Goal: Find contact information: Find contact information

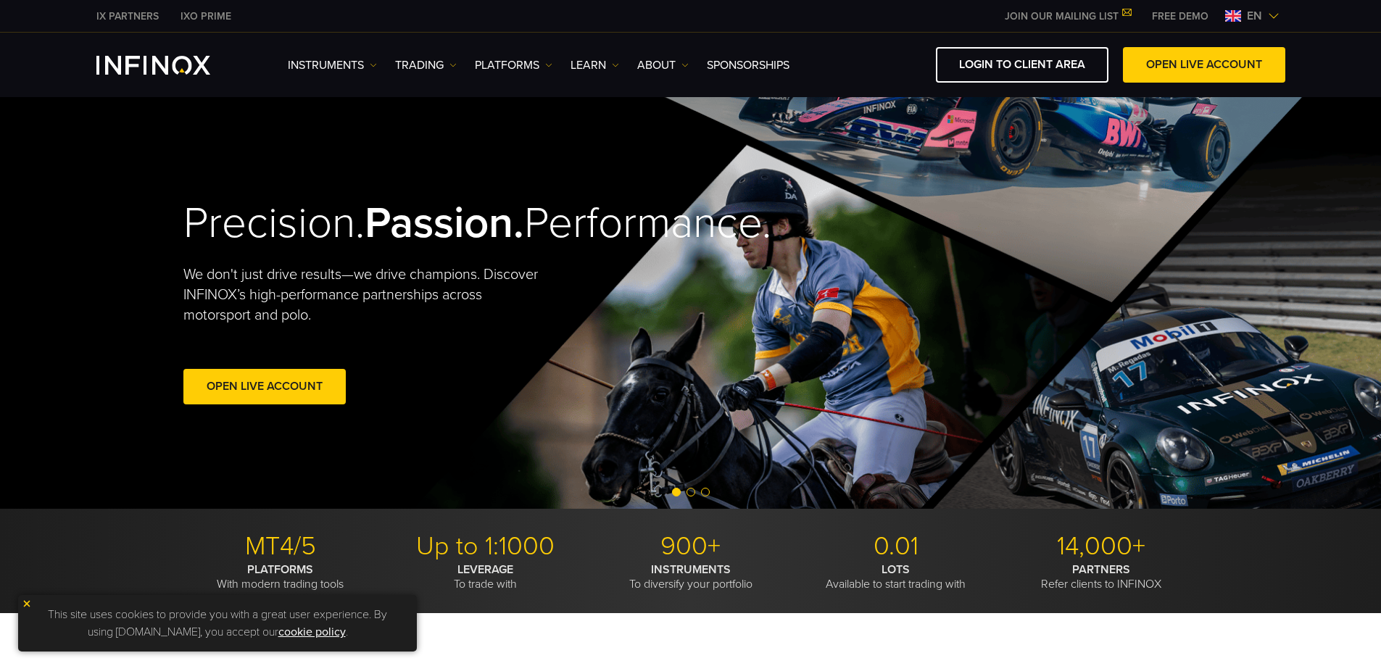
click at [1232, 13] on img at bounding box center [1233, 16] width 16 height 12
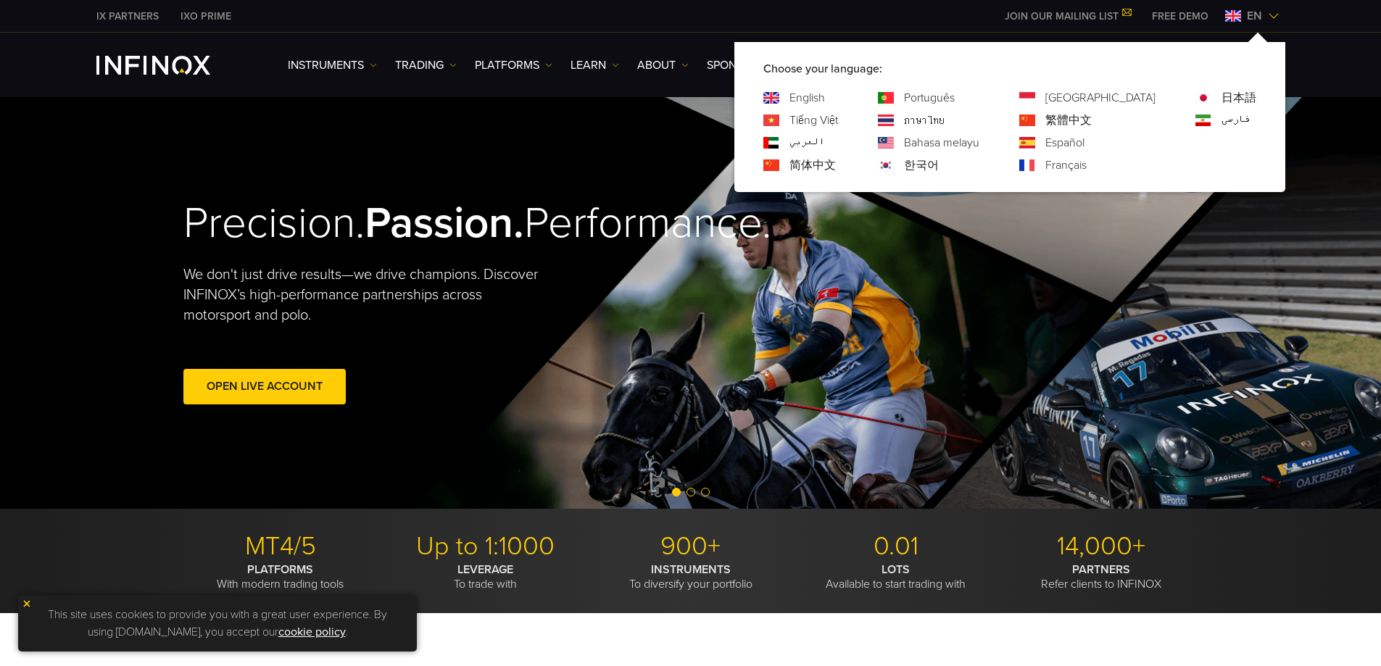
click at [939, 164] on link "한국어" at bounding box center [921, 165] width 35 height 17
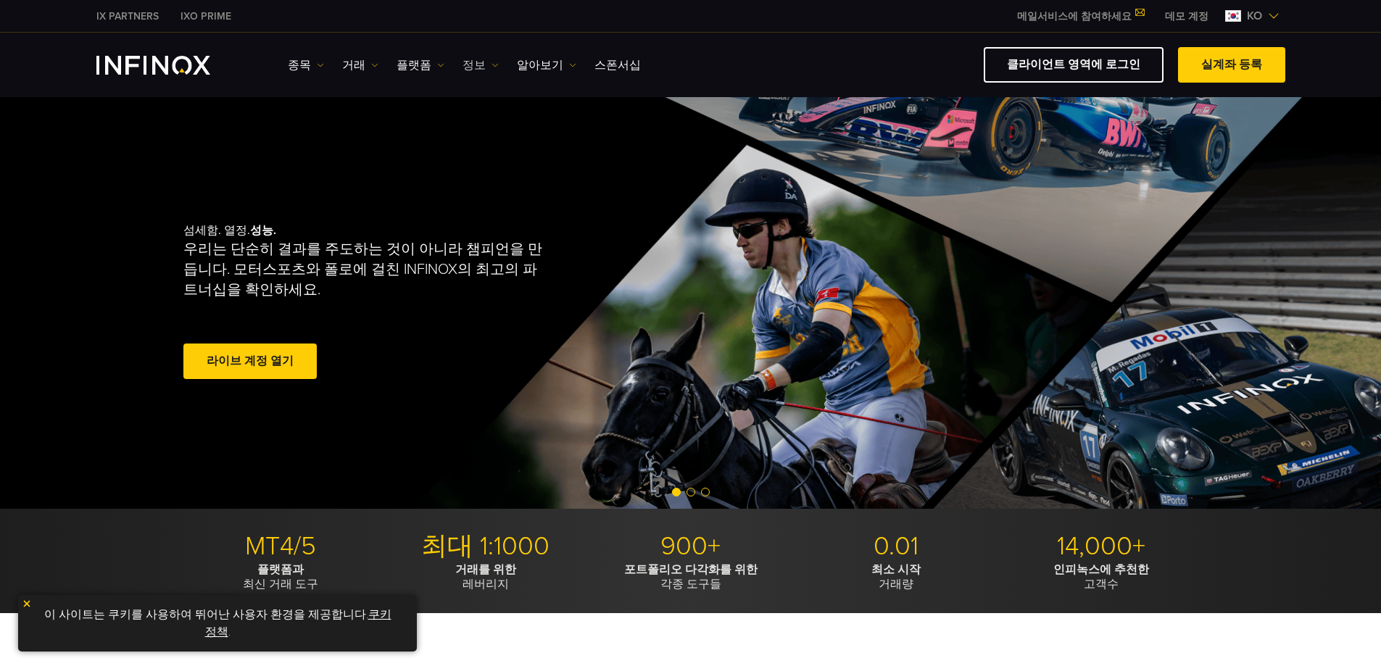
click at [492, 63] on img at bounding box center [495, 65] width 7 height 7
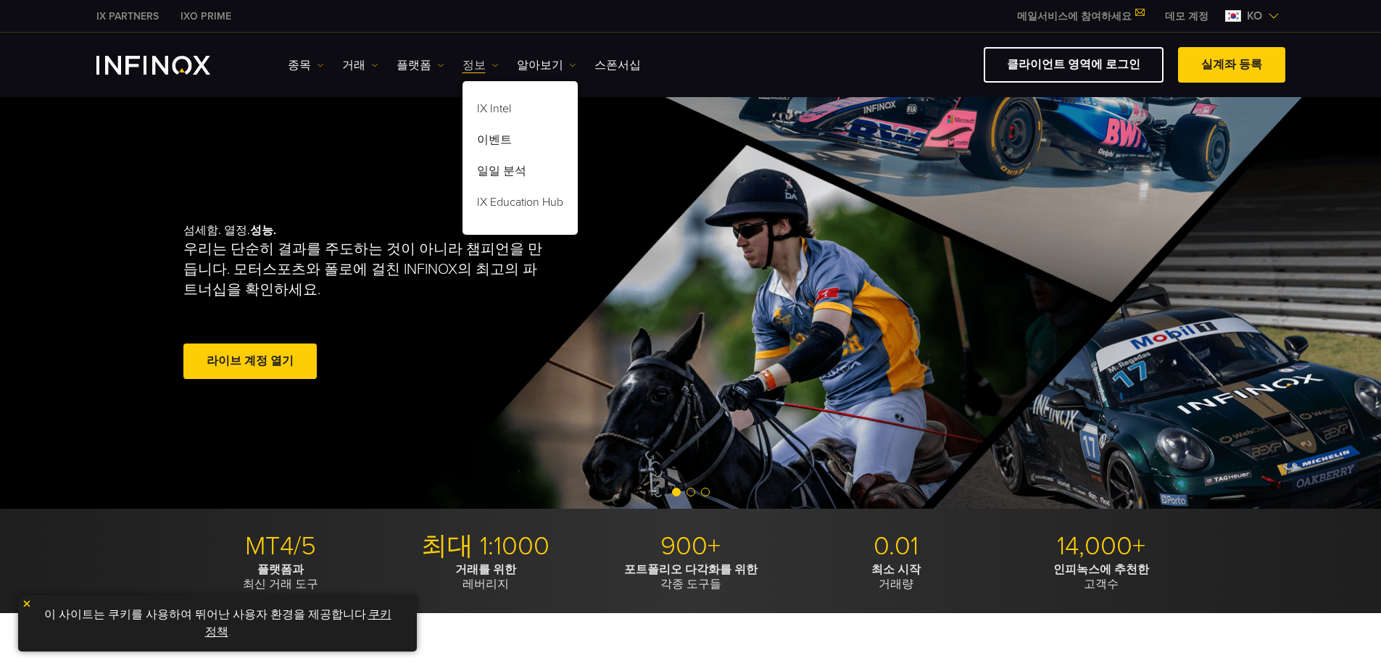
click at [492, 63] on img at bounding box center [495, 65] width 7 height 7
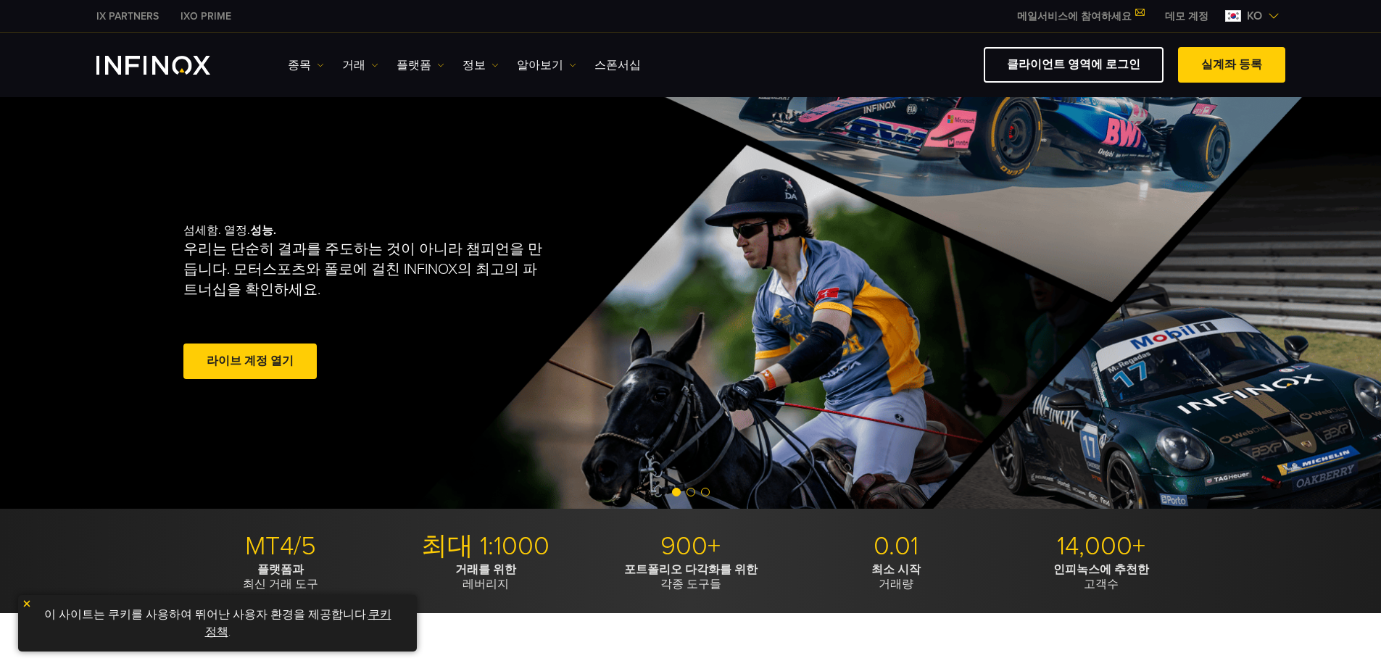
click at [565, 63] on ul "종목 종목 상품 정보 거래 계정 데모" at bounding box center [464, 65] width 353 height 17
click at [569, 65] on img at bounding box center [572, 65] width 7 height 7
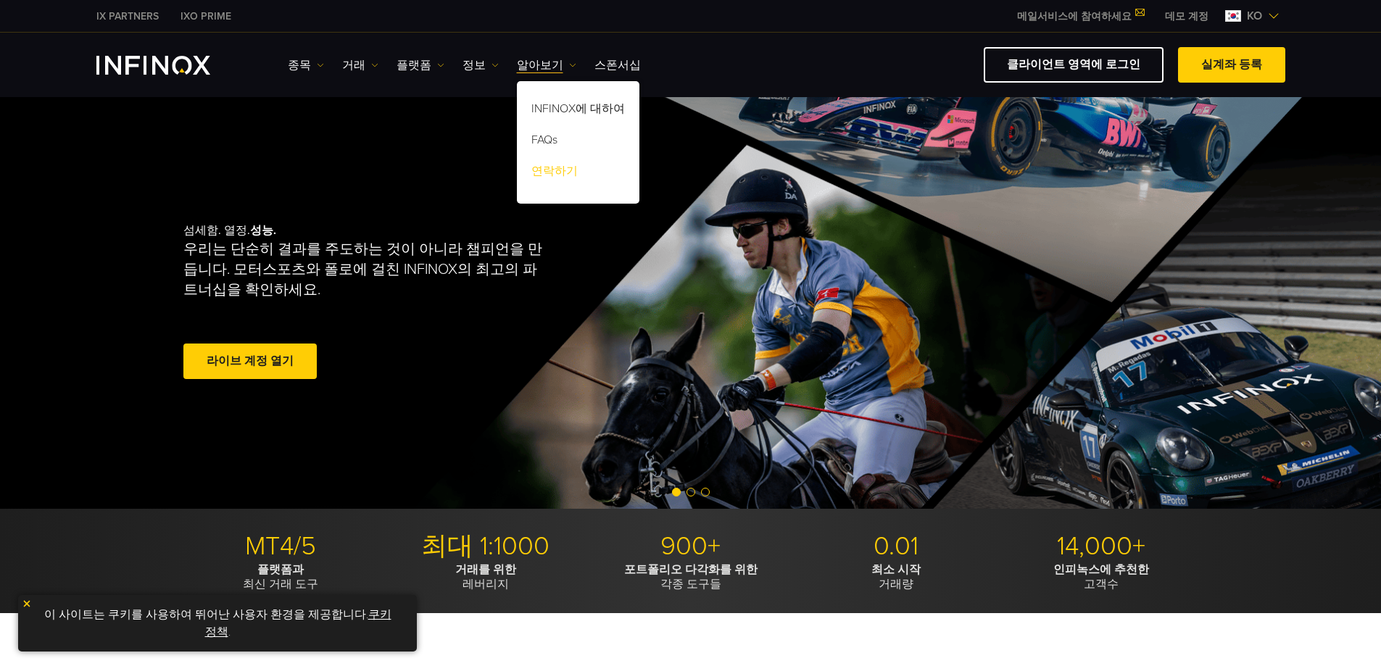
click at [571, 163] on link "연락하기" at bounding box center [578, 173] width 123 height 31
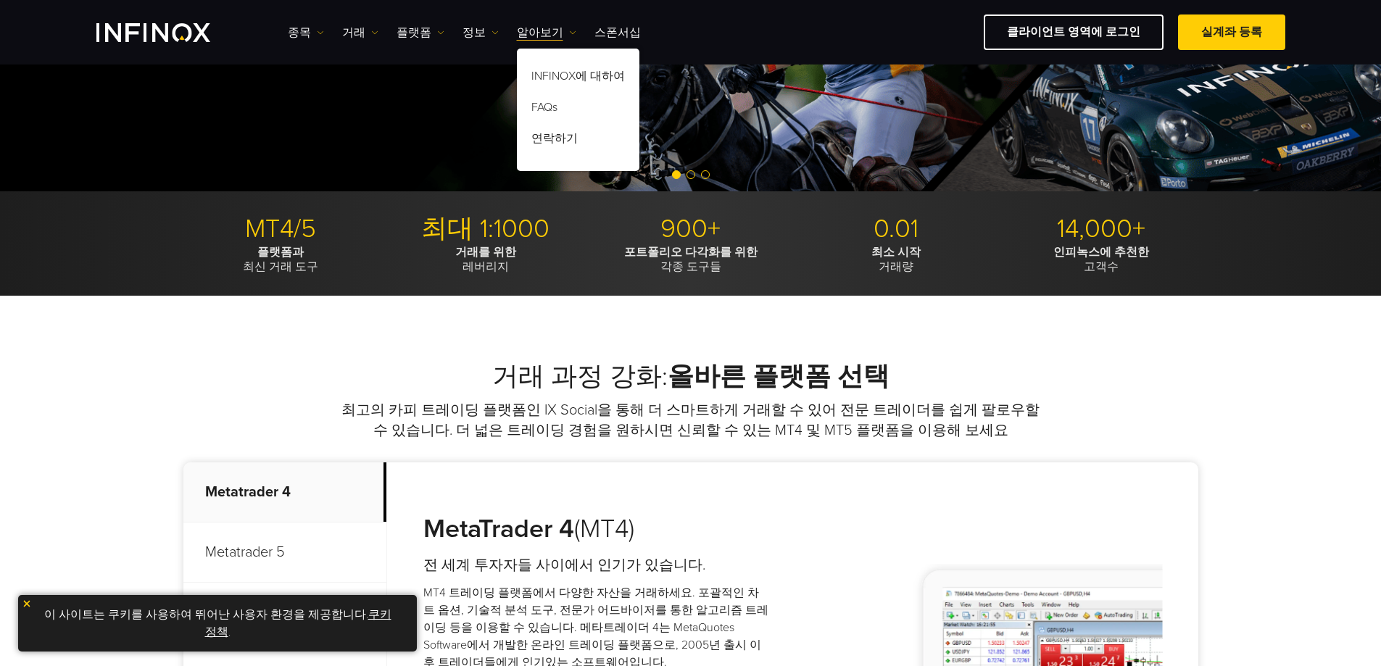
scroll to position [580, 0]
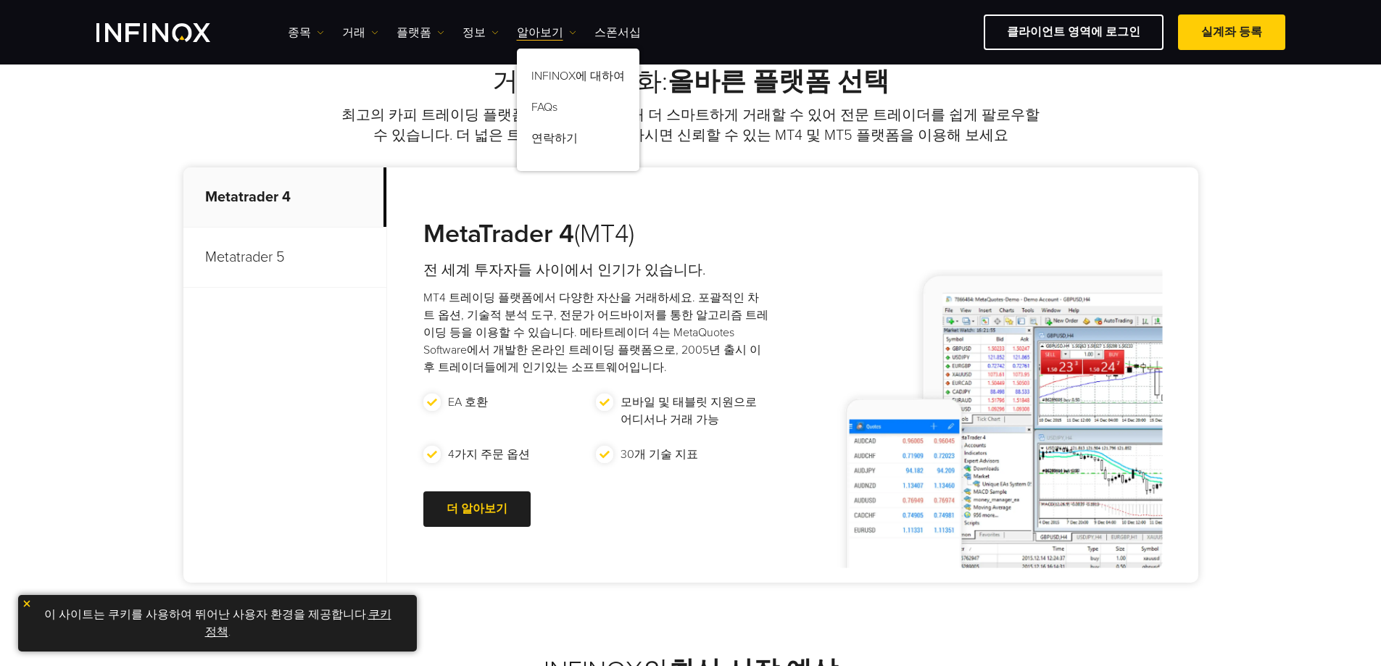
click at [301, 247] on p "Metatrader 5" at bounding box center [284, 258] width 203 height 60
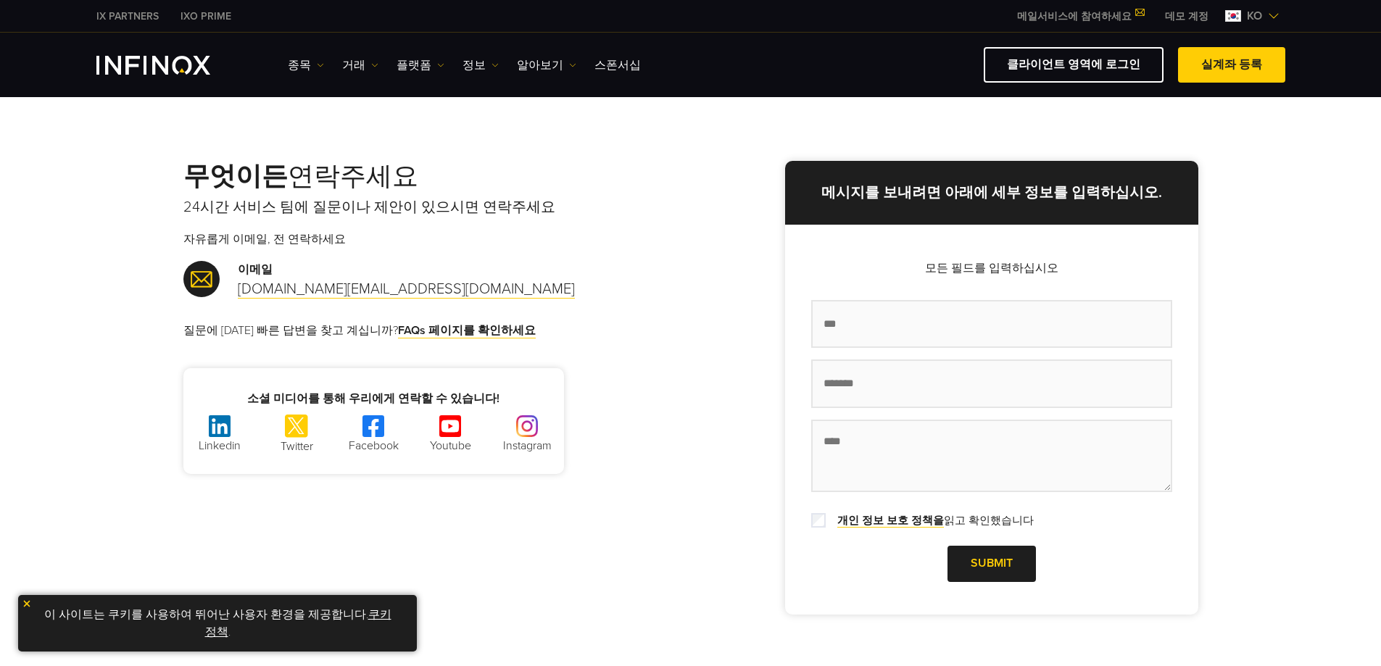
click at [453, 323] on p "질문에 대한 빠른 답변을 찾고 계십니까? FAQs 페이지를 확인하세요" at bounding box center [436, 330] width 507 height 17
click at [454, 332] on link "FAQs 페이지를 확인하세요" at bounding box center [467, 330] width 138 height 15
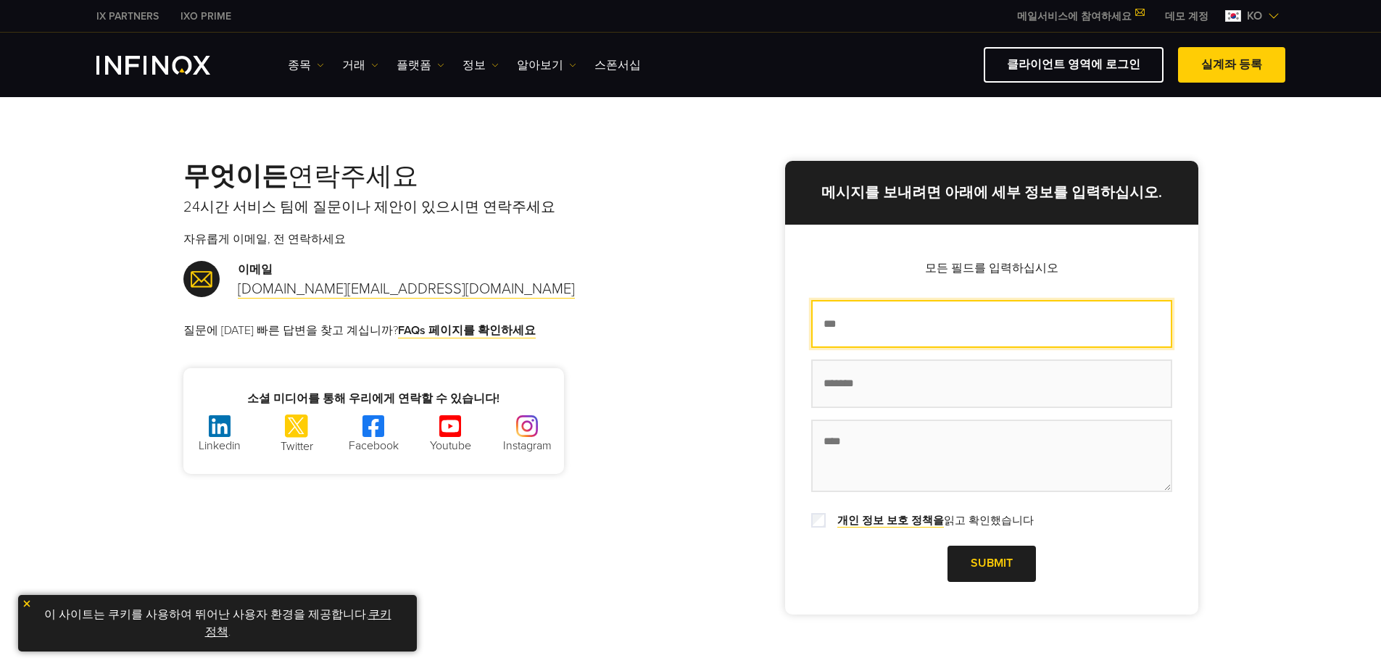
click at [869, 320] on input "이름 *" at bounding box center [991, 324] width 361 height 49
type input "*"
type input "***"
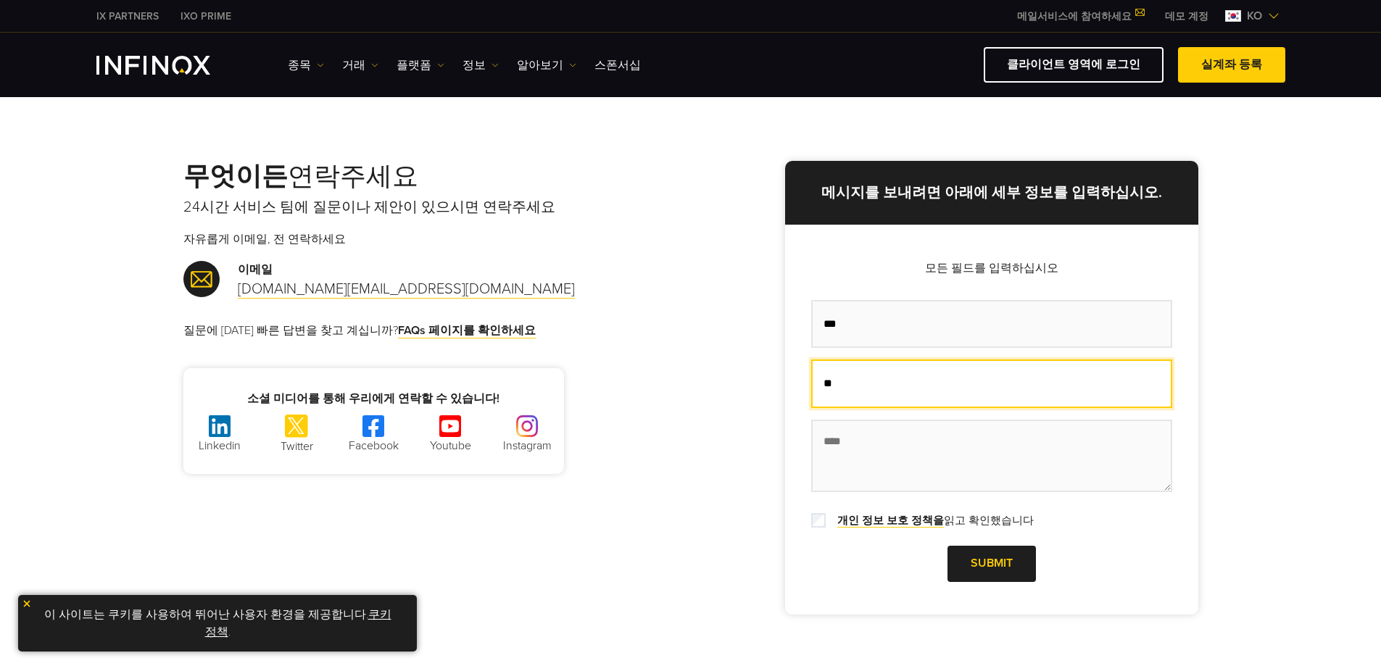
type input "*"
type input "**********"
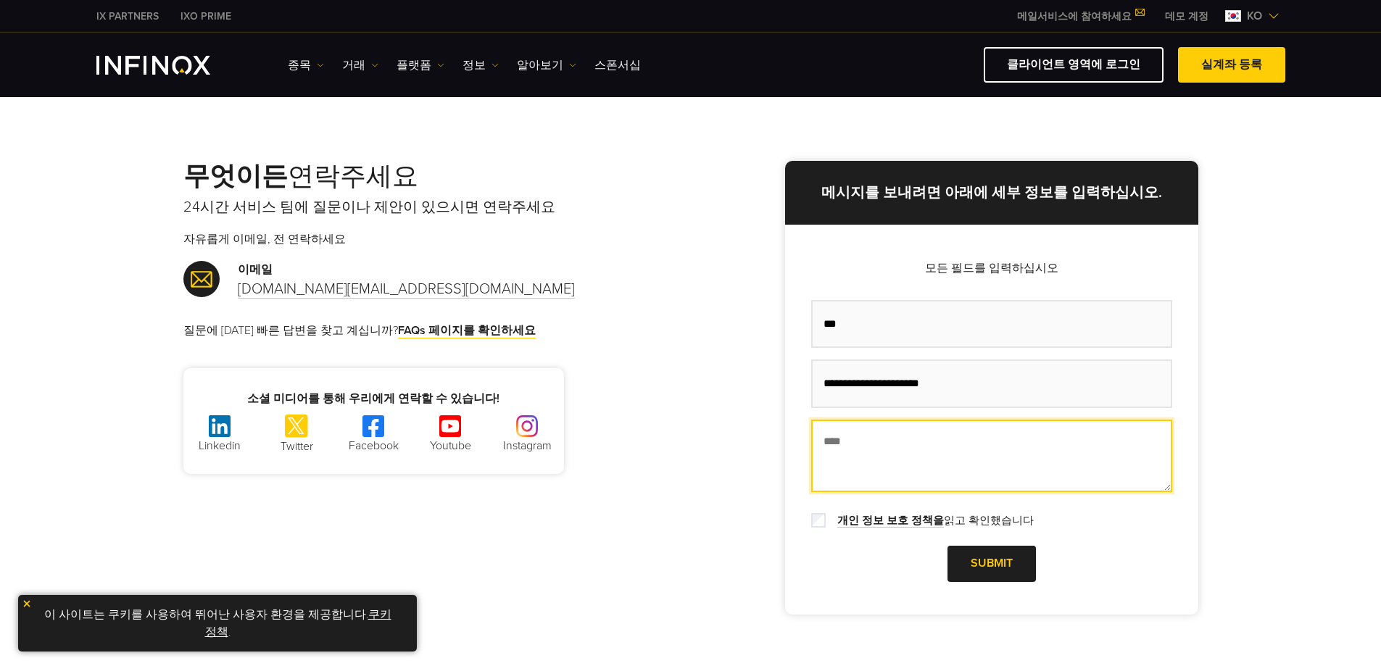
click at [866, 458] on textarea "메시지 *" at bounding box center [991, 456] width 361 height 72
type textarea "**********"
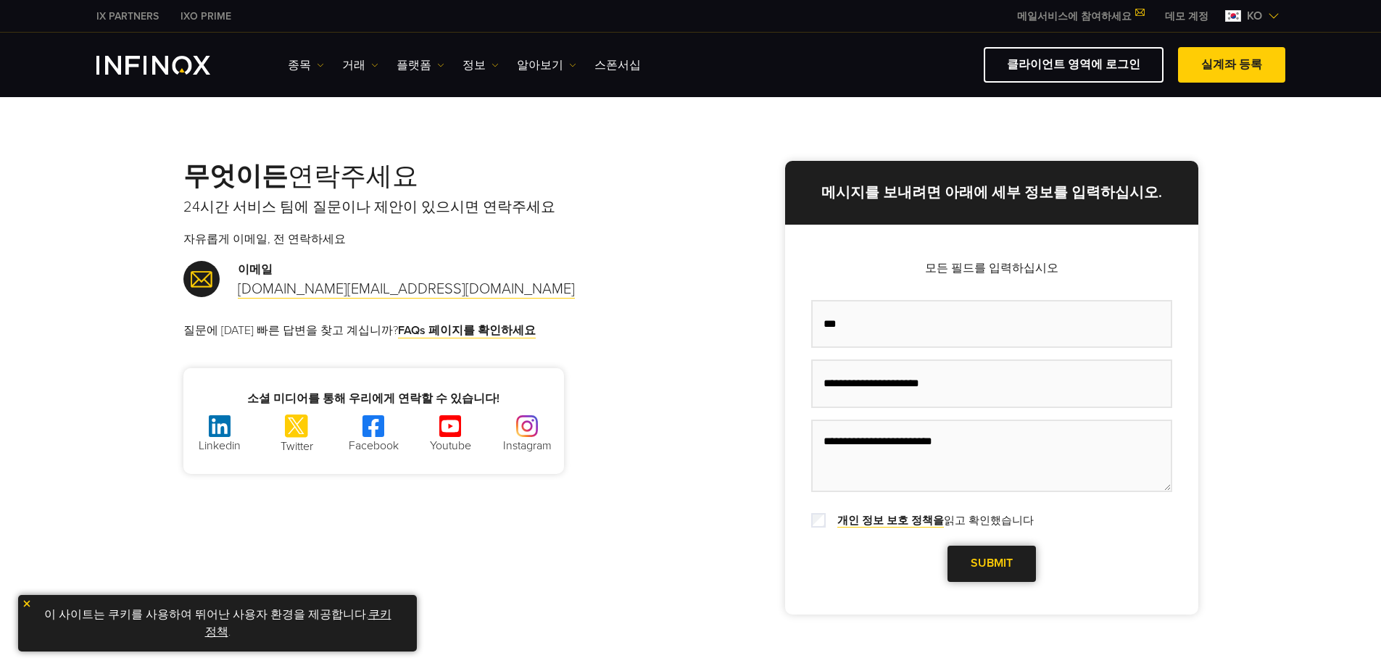
drag, startPoint x: 1000, startPoint y: 560, endPoint x: 1004, endPoint y: 570, distance: 10.8
click at [1000, 558] on link "Submit" at bounding box center [992, 564] width 88 height 36
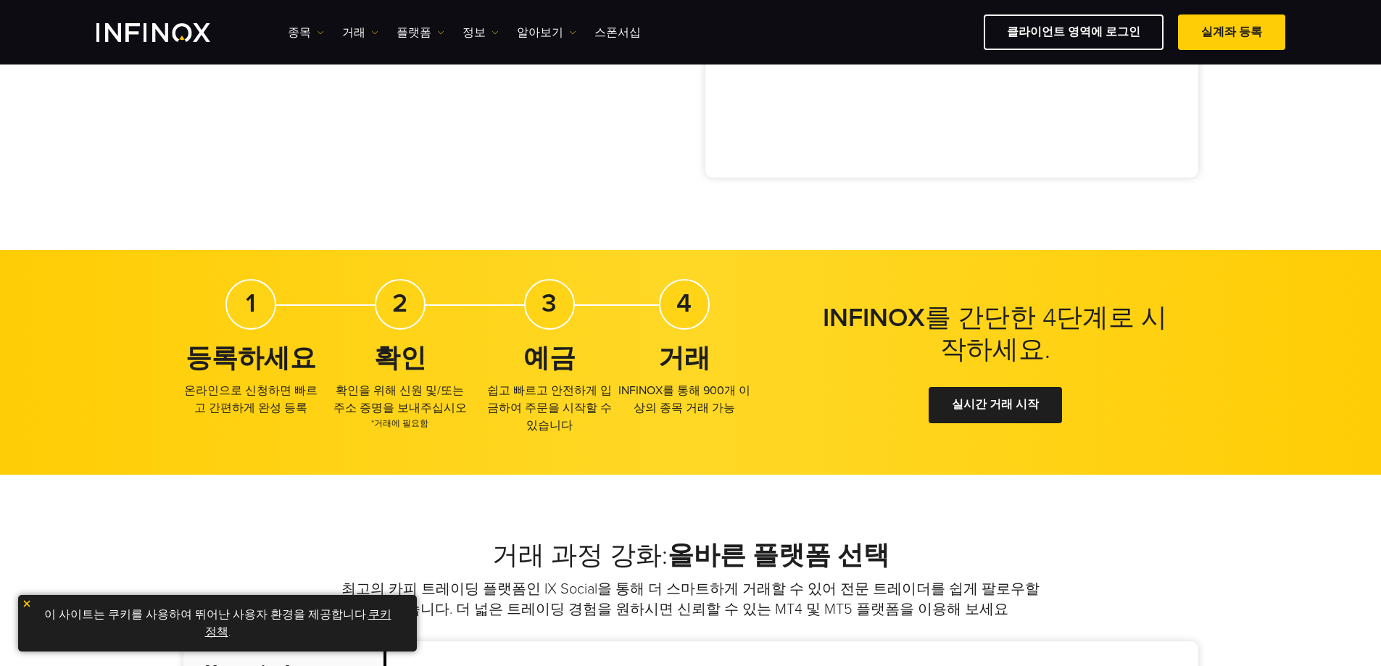
scroll to position [405, 0]
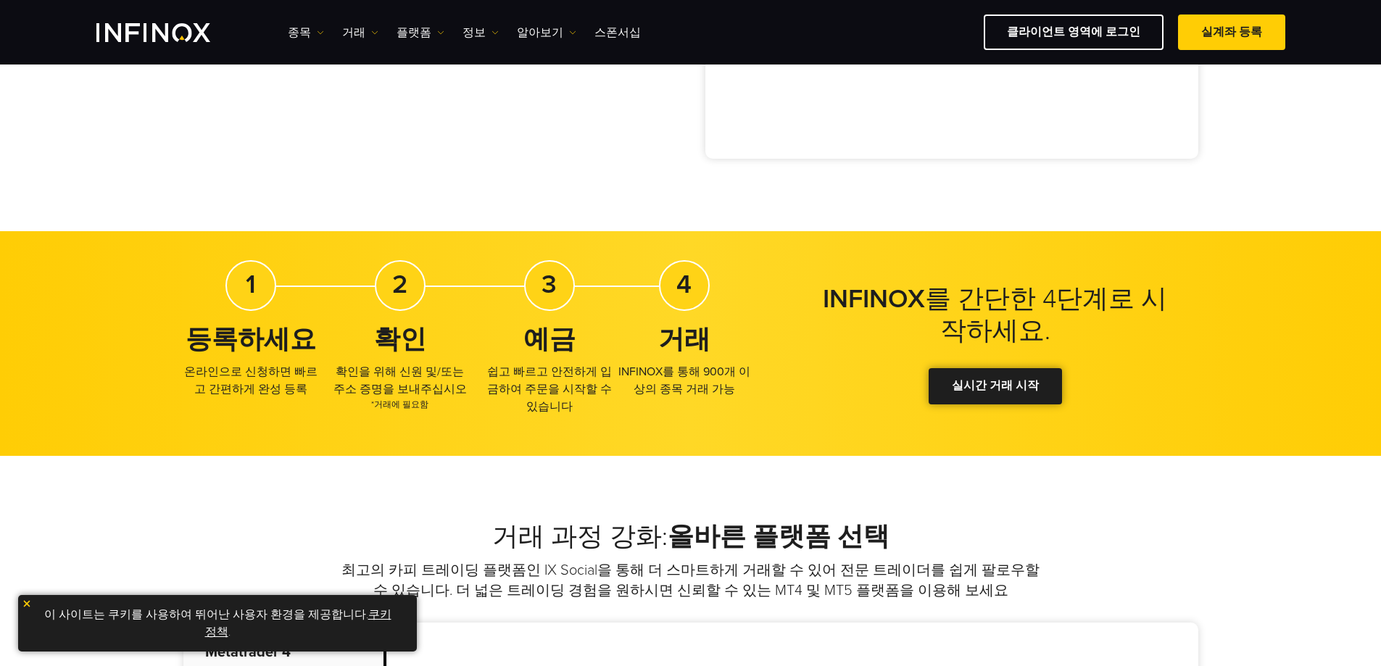
click at [1051, 382] on link "실시간 거래 시작" at bounding box center [995, 386] width 133 height 36
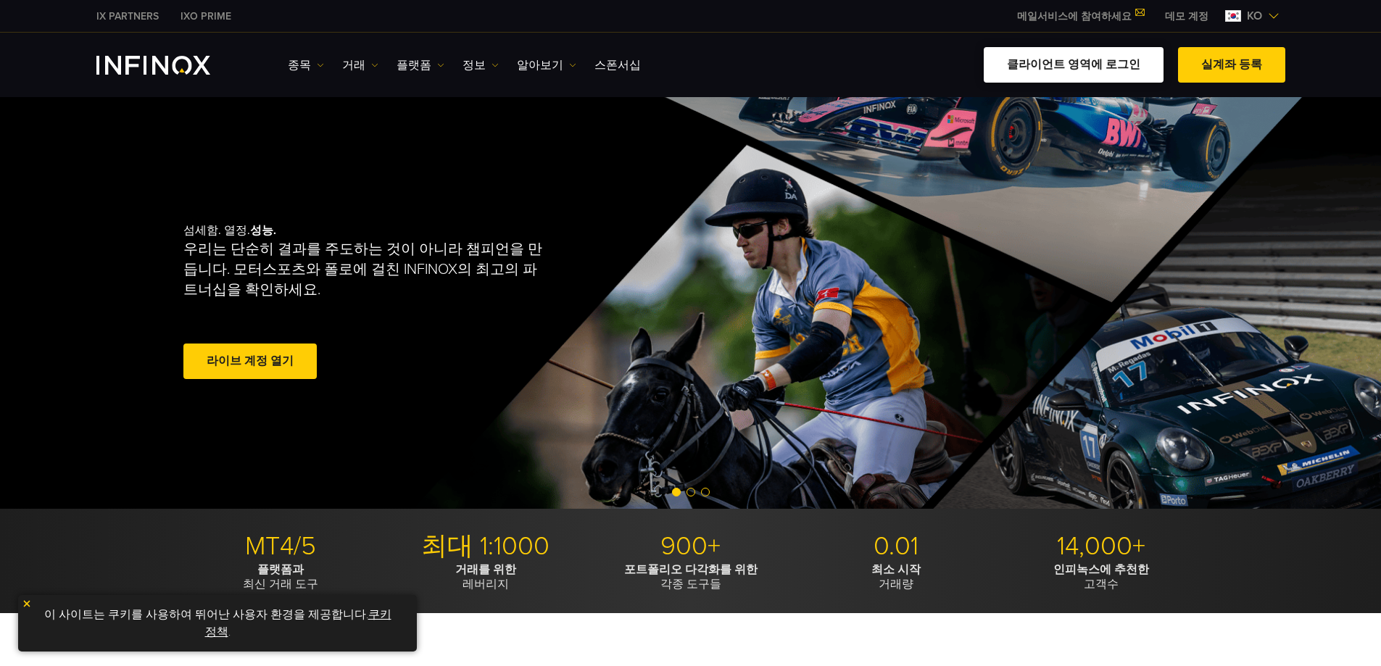
click at [1088, 62] on link "클라이언트 영역에 로그인" at bounding box center [1074, 65] width 180 height 36
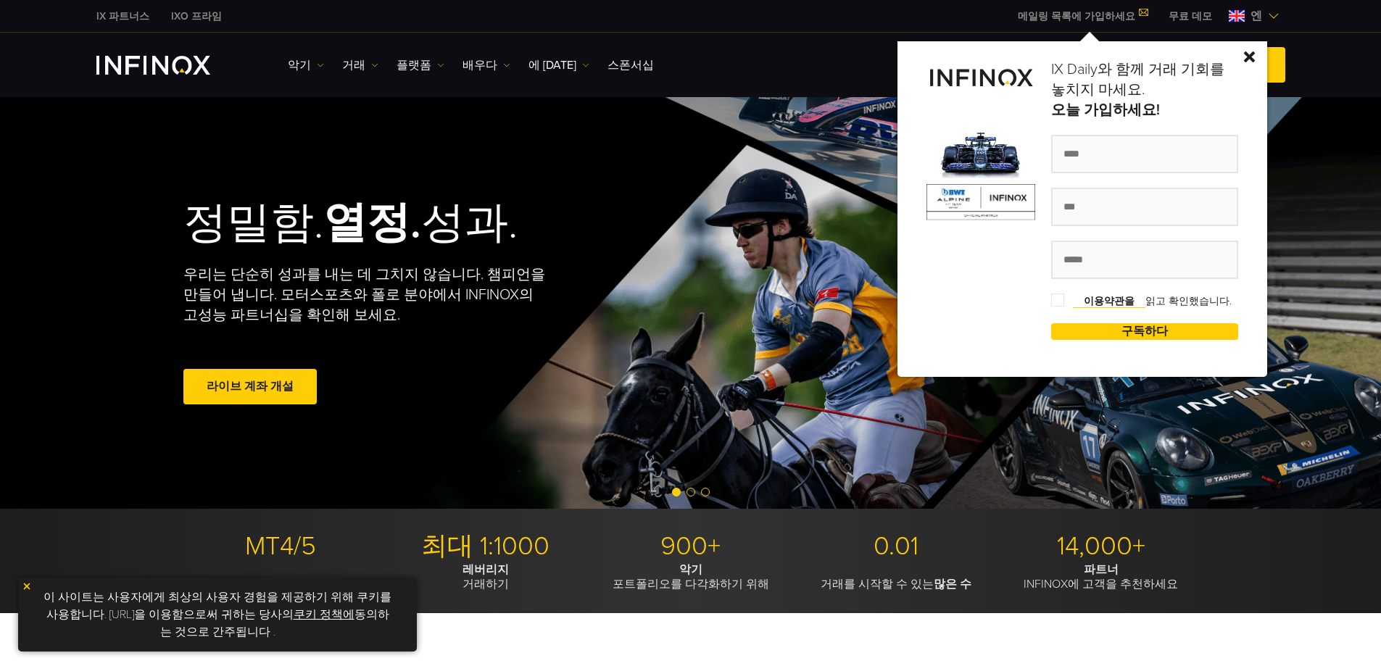
click at [1255, 58] on img at bounding box center [1249, 56] width 11 height 11
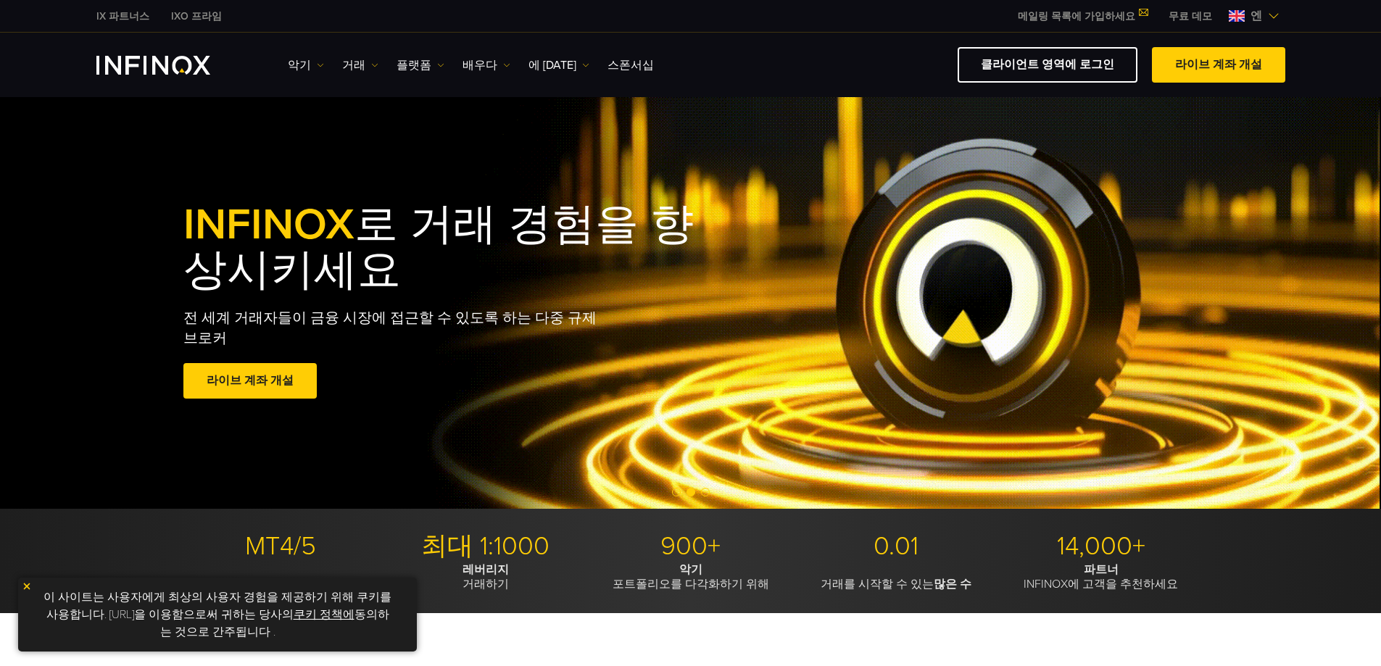
click at [1247, 12] on span "엔" at bounding box center [1256, 15] width 23 height 17
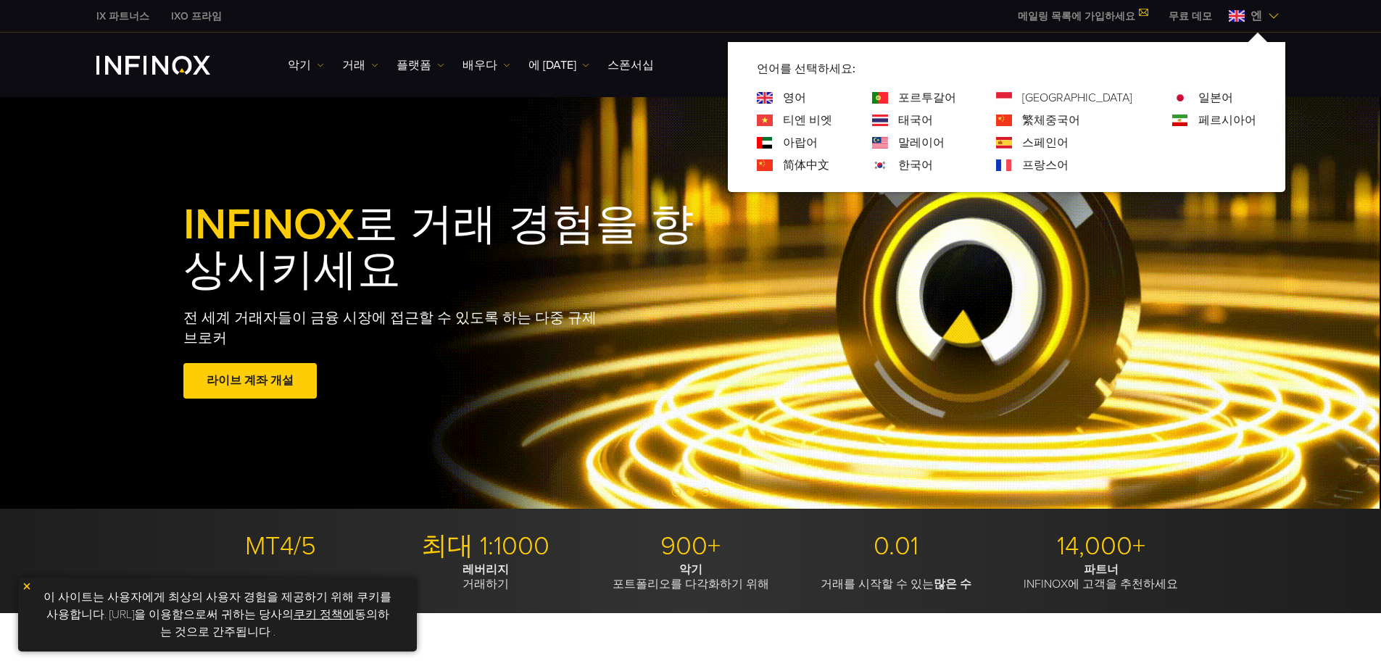
click at [933, 167] on font "한국어" at bounding box center [915, 165] width 35 height 14
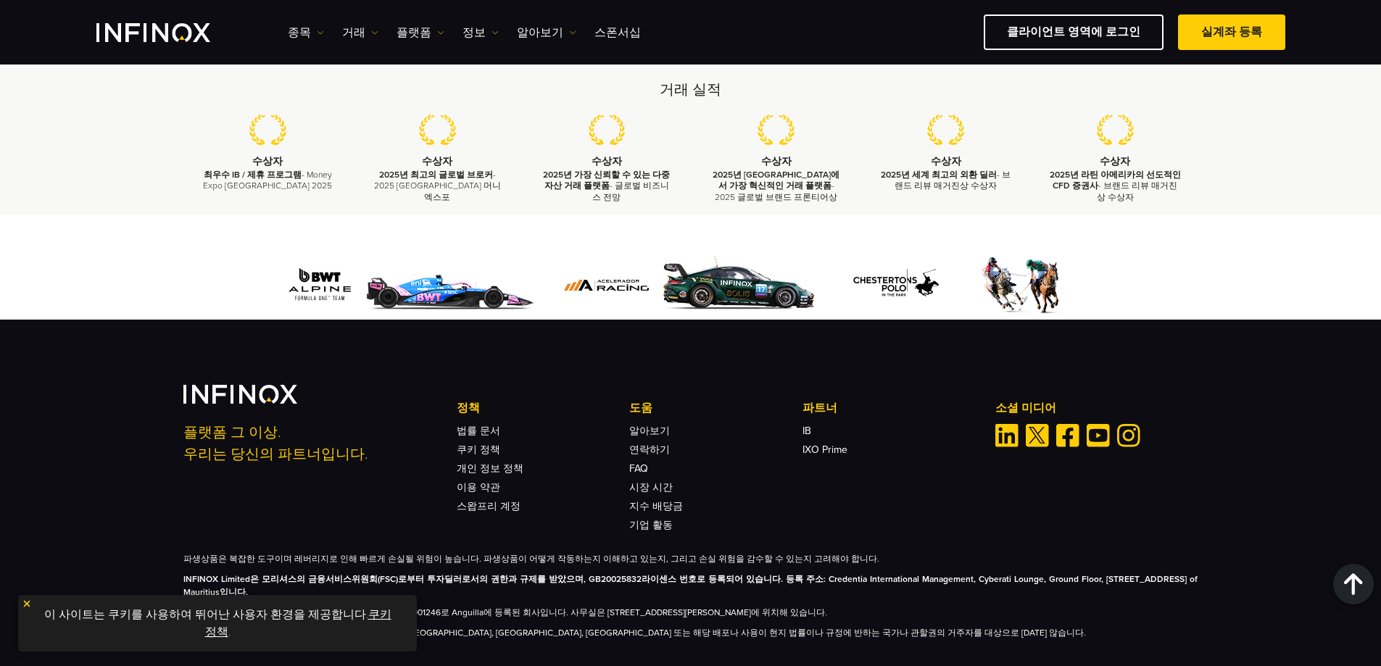
scroll to position [4240, 0]
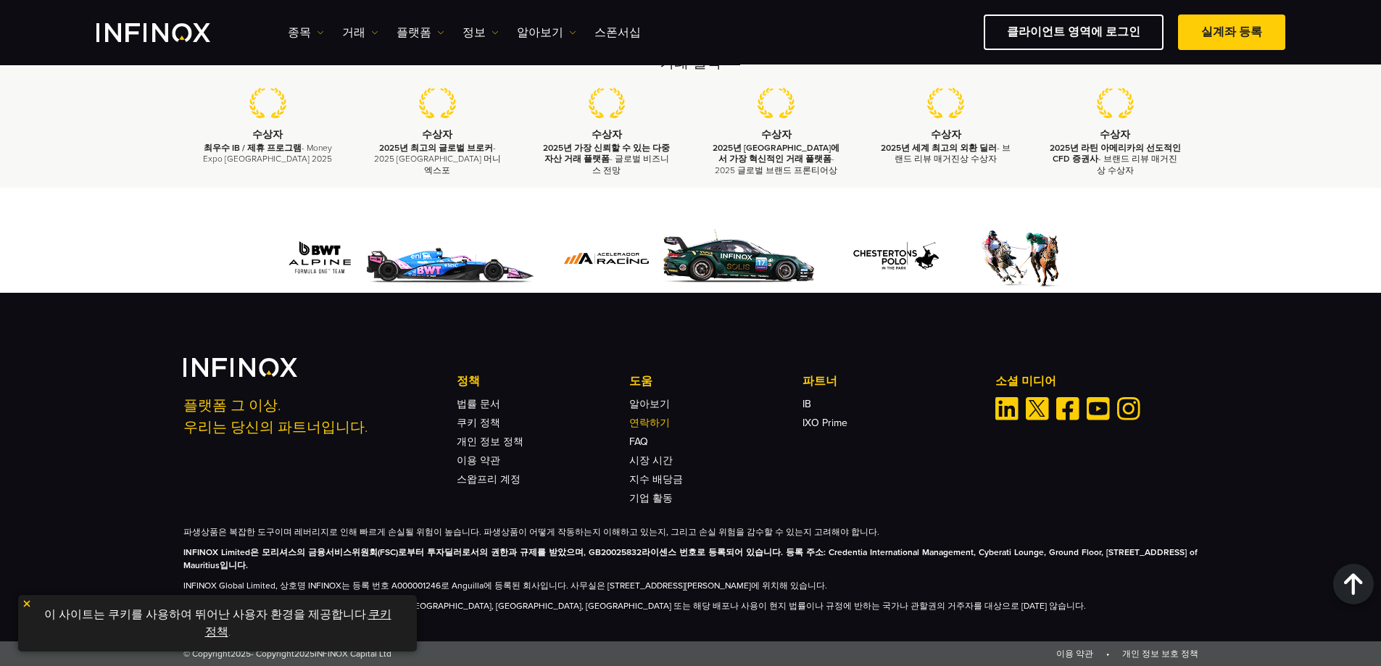
click at [662, 421] on link "연락하기" at bounding box center [649, 423] width 41 height 12
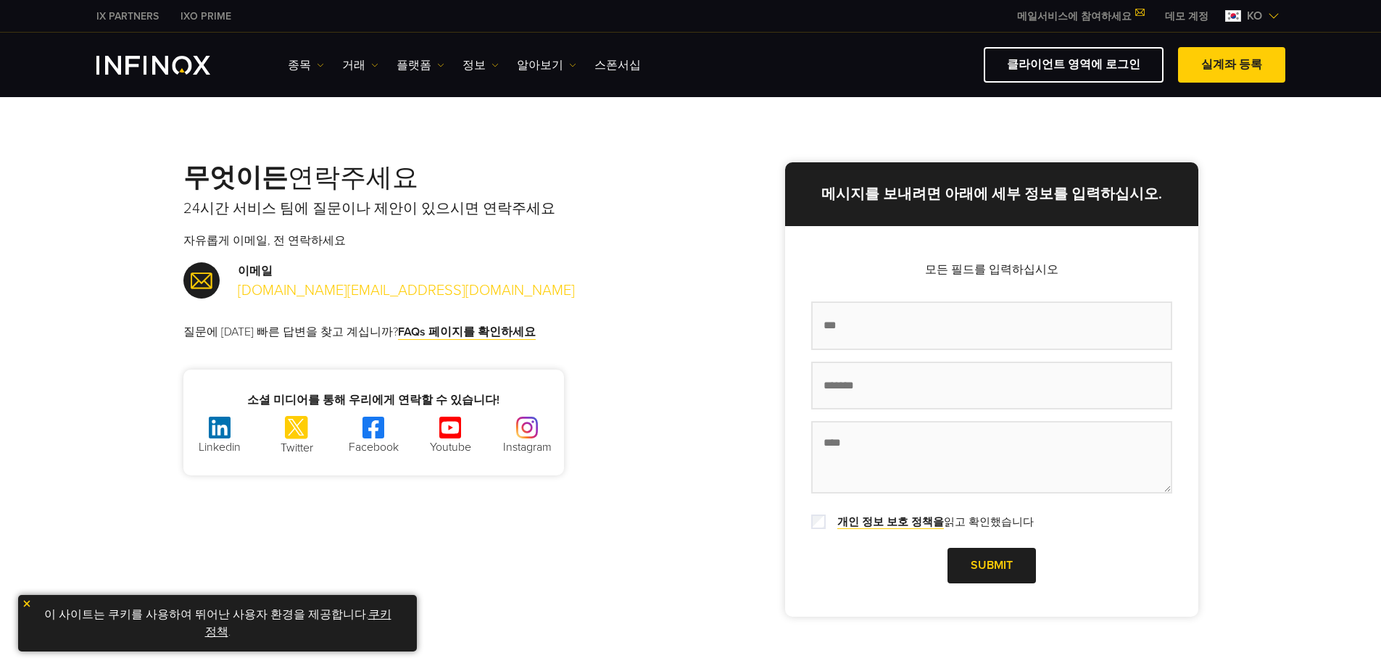
click at [337, 290] on link "support.kr@infinox.com" at bounding box center [406, 291] width 337 height 18
drag, startPoint x: 318, startPoint y: 292, endPoint x: 464, endPoint y: 239, distance: 155.7
click at [464, 239] on p "자유롭게 이메일, 전 연락하세요" at bounding box center [436, 240] width 507 height 17
drag, startPoint x: 365, startPoint y: 291, endPoint x: 235, endPoint y: 297, distance: 129.9
click at [235, 297] on div "이메일 support.kr@infinox.com" at bounding box center [436, 281] width 507 height 39
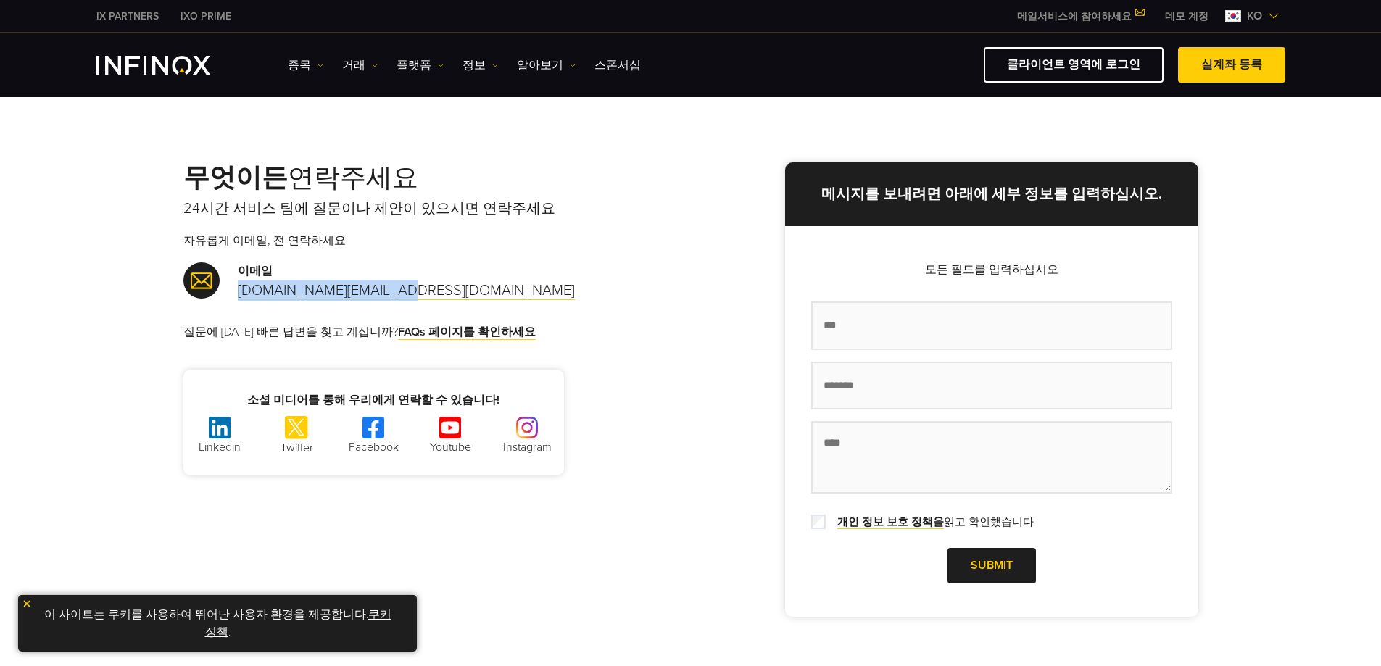
copy link "support.kr@infinox.com"
click at [615, 281] on div "이메일 support.kr@infinox.com" at bounding box center [436, 281] width 507 height 39
